Goal: Find specific page/section: Find specific page/section

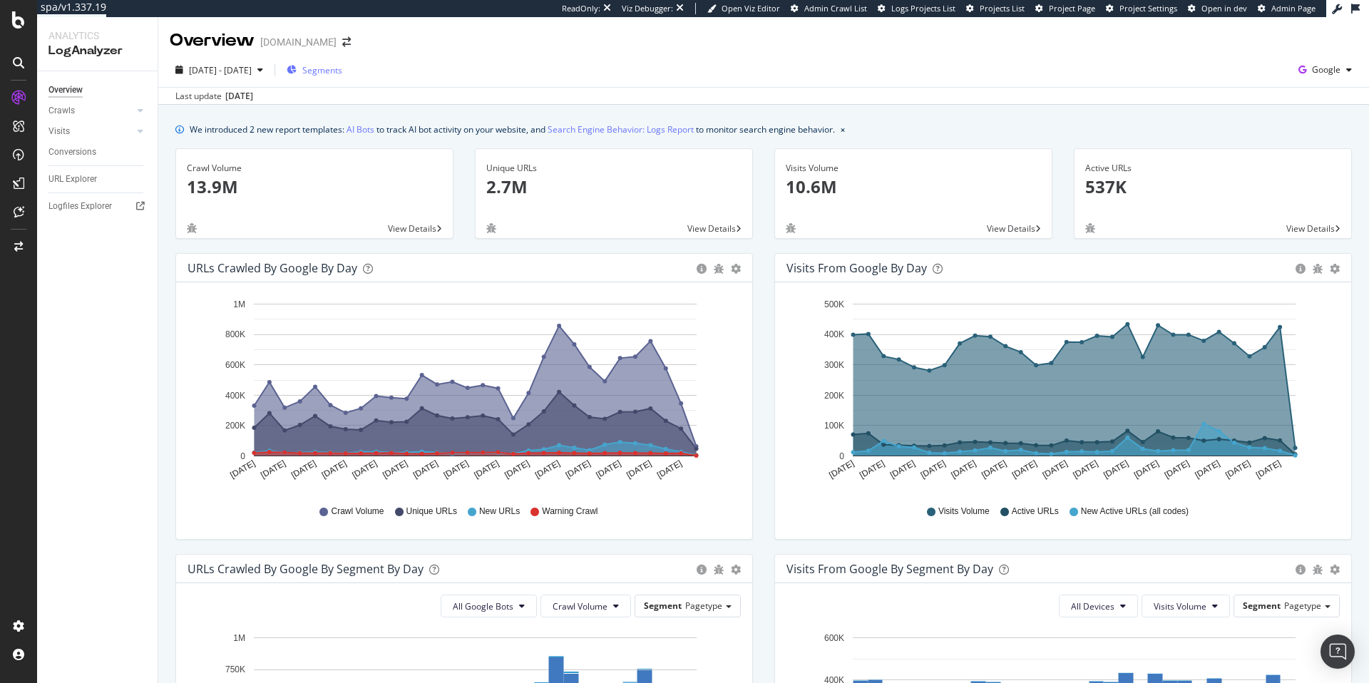
click at [342, 80] on div "Segments" at bounding box center [315, 69] width 56 height 21
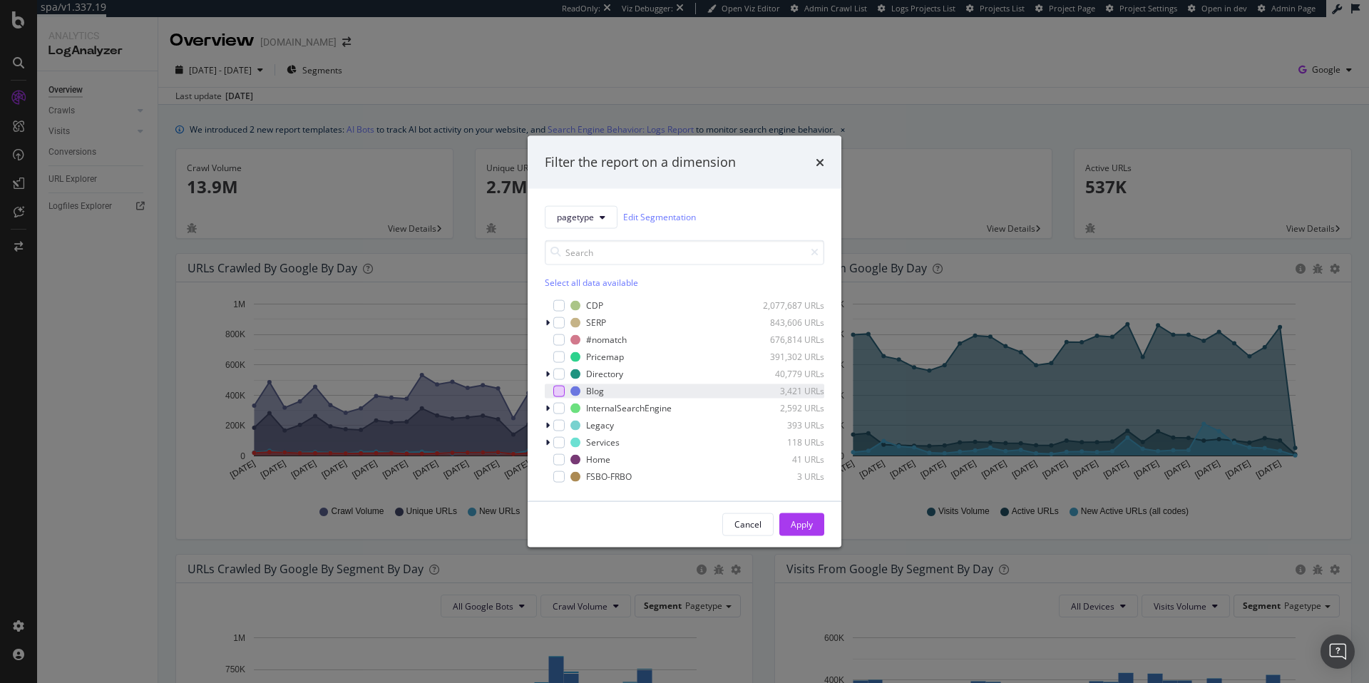
click at [560, 388] on div "modal" at bounding box center [558, 390] width 11 height 11
click at [809, 527] on div "Apply" at bounding box center [802, 524] width 22 height 12
